Goal: Task Accomplishment & Management: Manage account settings

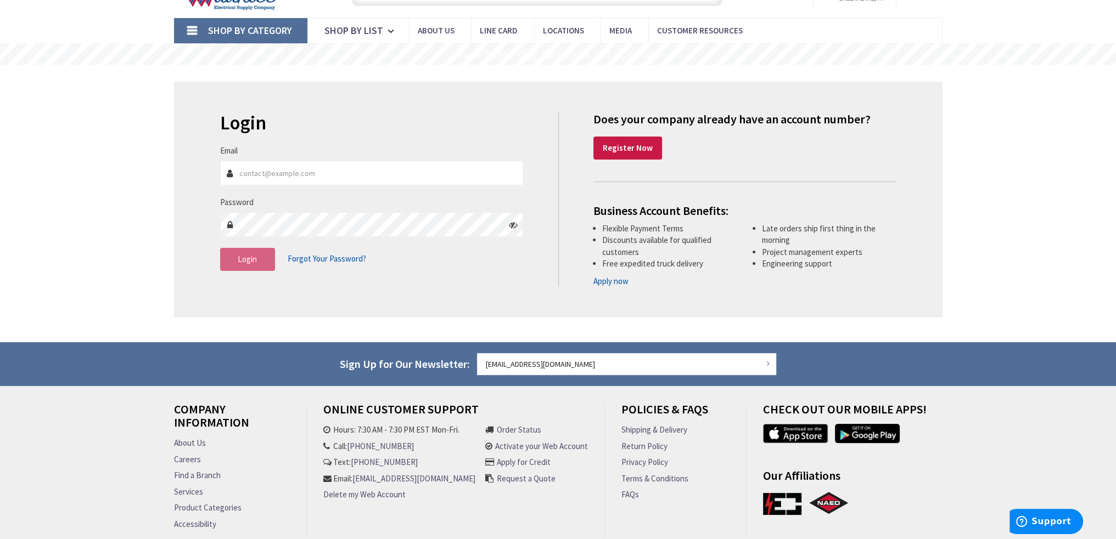
type input "[EMAIL_ADDRESS][DOMAIN_NAME]"
type input "[PERSON_NAME], [US_STATE][GEOGRAPHIC_DATA], [GEOGRAPHIC_DATA]"
click at [438, 273] on fieldset "Email [EMAIL_ADDRESS][DOMAIN_NAME] Password Login Forgot Your Password?" at bounding box center [371, 213] width 303 height 137
click at [259, 261] on button "Login" at bounding box center [247, 259] width 55 height 23
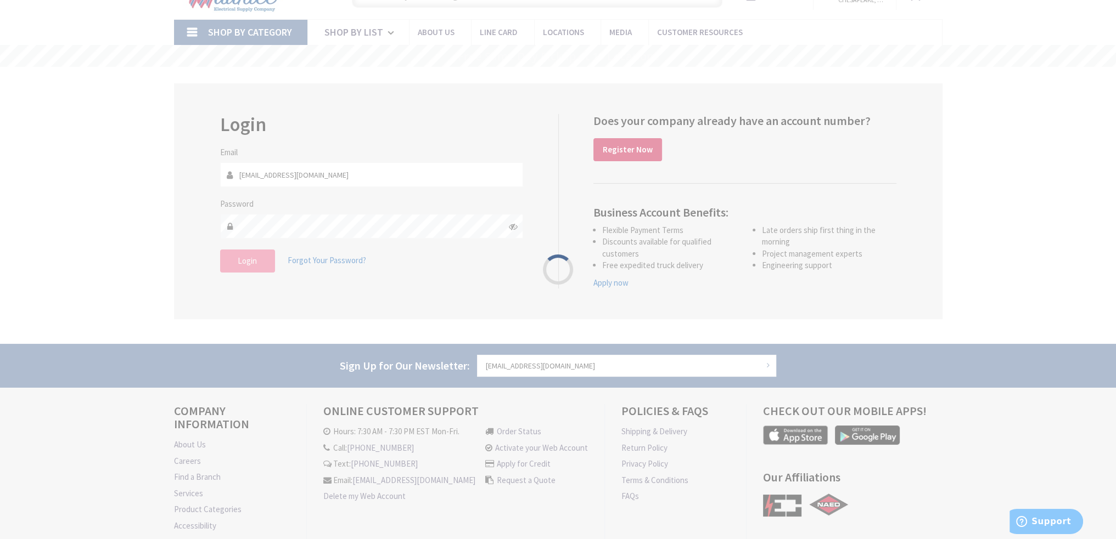
scroll to position [56, 0]
